Goal: Find specific page/section: Find specific page/section

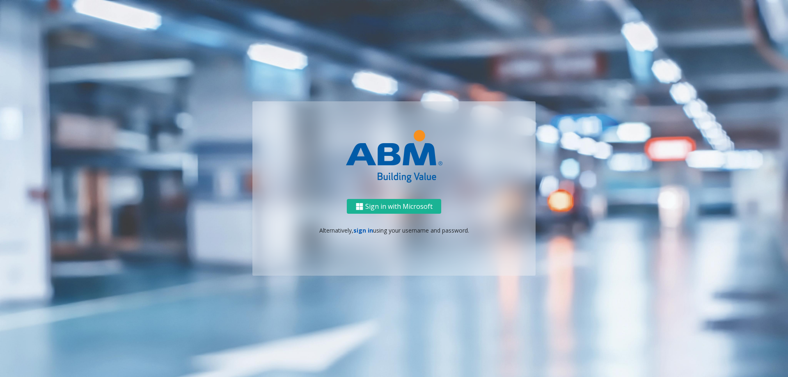
click at [354, 227] on link "sign in" at bounding box center [364, 231] width 20 height 8
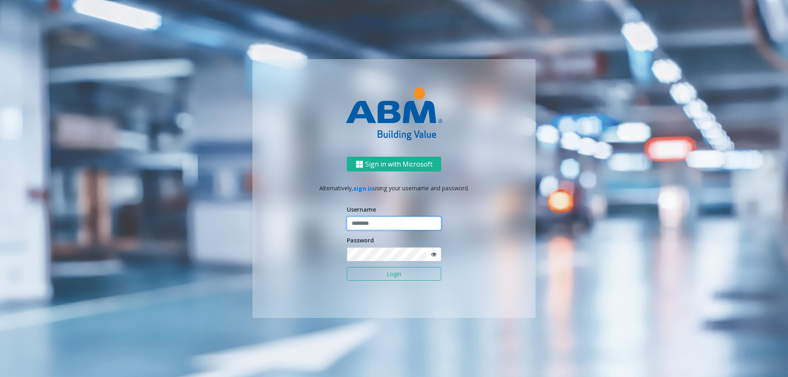
click at [362, 229] on input "text" at bounding box center [394, 224] width 94 height 14
type input "********"
drag, startPoint x: 494, startPoint y: 130, endPoint x: 490, endPoint y: 133, distance: 5.3
click at [494, 130] on div at bounding box center [394, 104] width 283 height 90
click at [347, 267] on button "Login" at bounding box center [394, 274] width 94 height 14
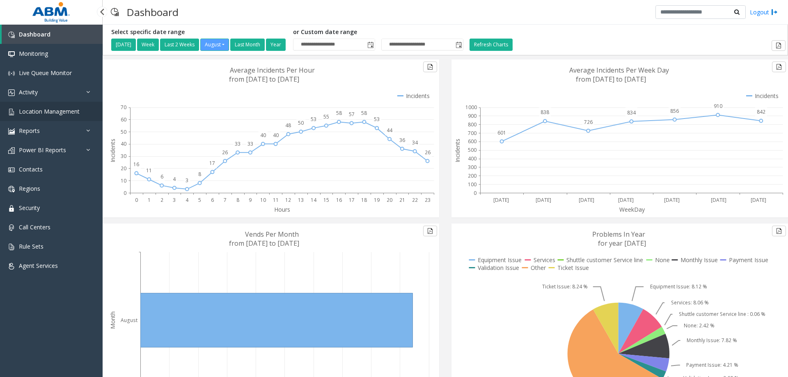
click at [56, 113] on span "Location Management" at bounding box center [49, 112] width 61 height 8
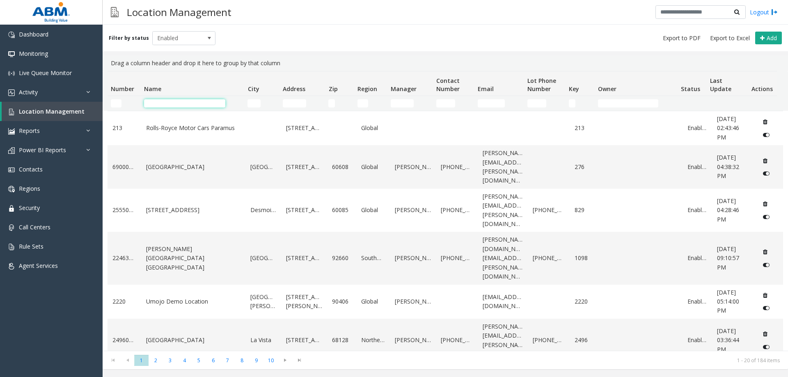
click at [177, 107] on input "Name Filter" at bounding box center [184, 103] width 81 height 8
type input "*********"
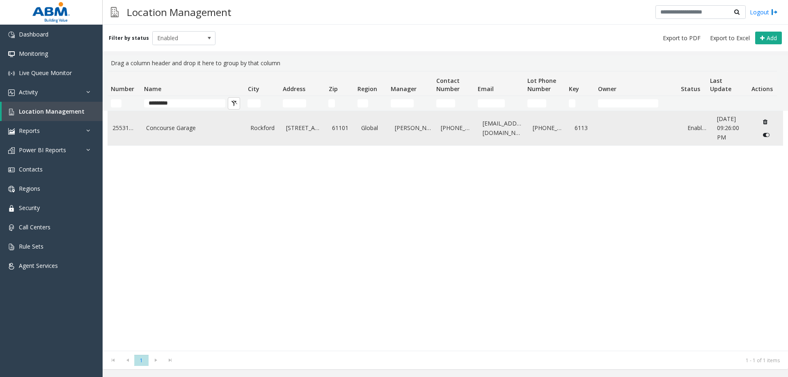
click at [197, 128] on link "Concourse Garage" at bounding box center [193, 128] width 95 height 9
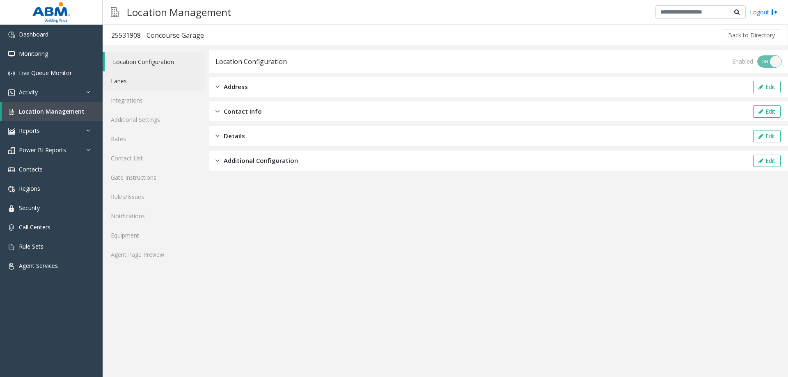
click at [150, 73] on link "Lanes" at bounding box center [154, 80] width 102 height 19
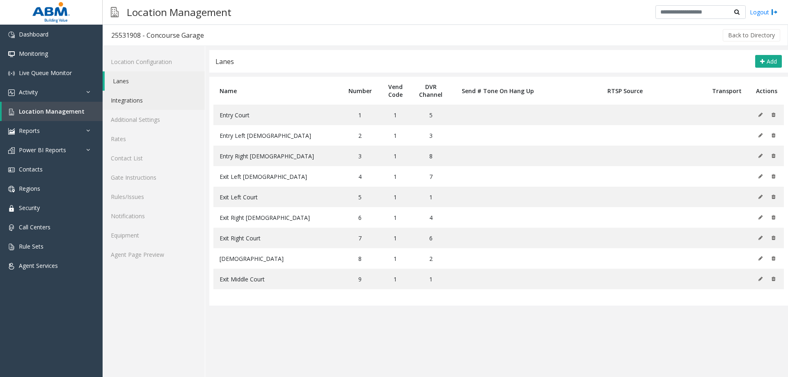
click at [151, 98] on link "Integrations" at bounding box center [154, 100] width 102 height 19
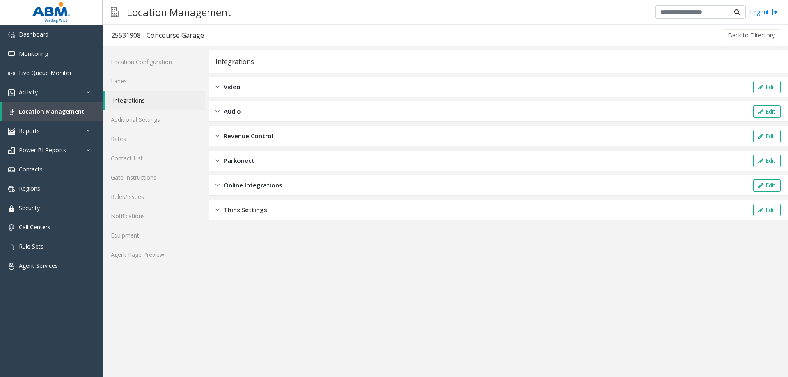
click at [262, 83] on div "Video Edit" at bounding box center [498, 87] width 579 height 21
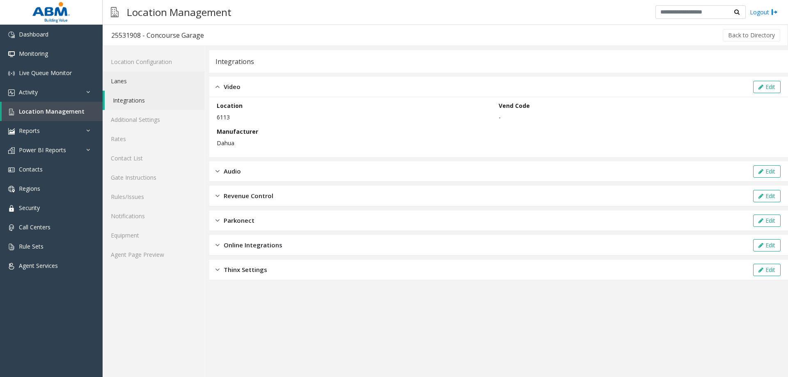
click at [143, 76] on link "Lanes" at bounding box center [154, 80] width 102 height 19
